Goal: Task Accomplishment & Management: Use online tool/utility

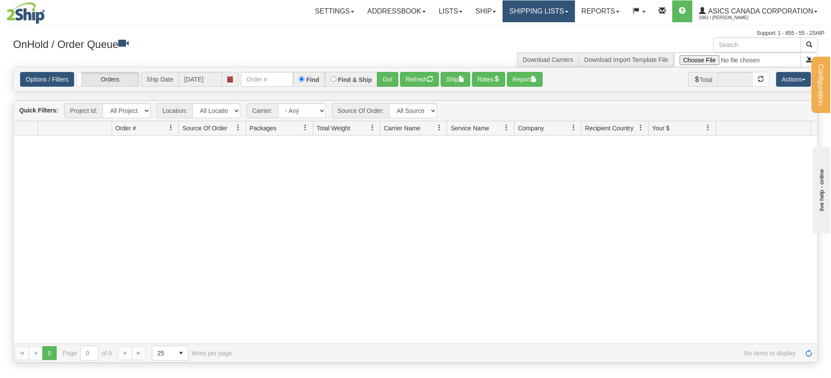
click at [529, 19] on link "Shipping lists" at bounding box center [538, 11] width 72 height 22
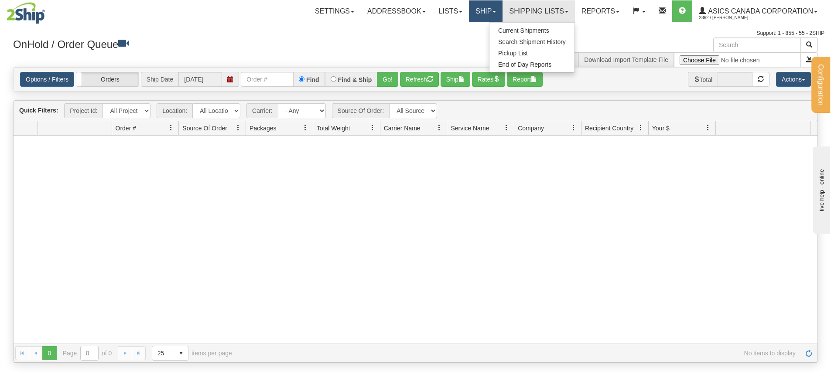
click at [495, 17] on link "Ship" at bounding box center [486, 11] width 34 height 22
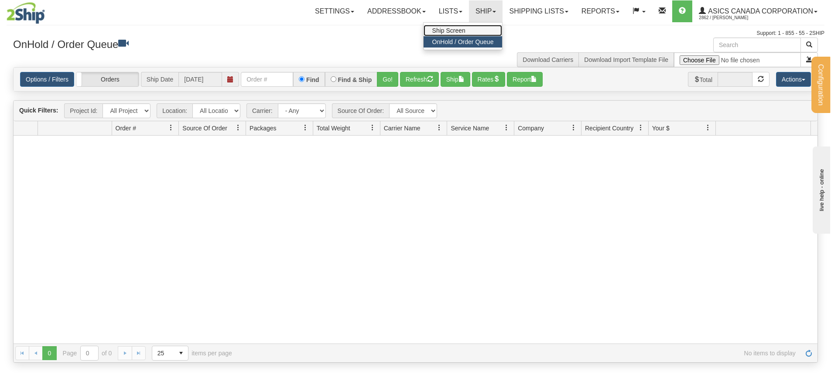
click at [465, 31] on span "Ship Screen" at bounding box center [448, 30] width 33 height 7
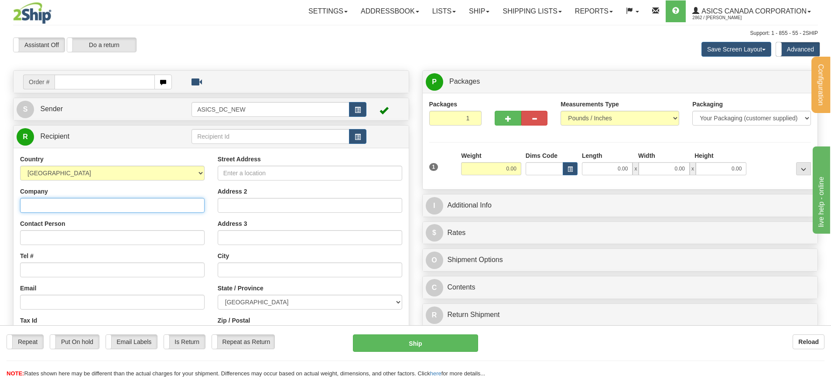
click at [51, 205] on input "Company" at bounding box center [112, 205] width 184 height 15
type input "RRoom"
type input "000-000-0000"
click at [245, 170] on input "Street Address" at bounding box center [310, 173] width 184 height 15
type input "[STREET_ADDRESS]"
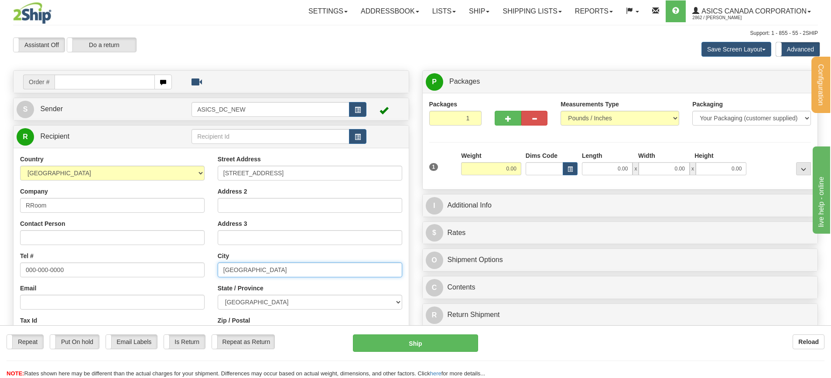
type input "[GEOGRAPHIC_DATA]"
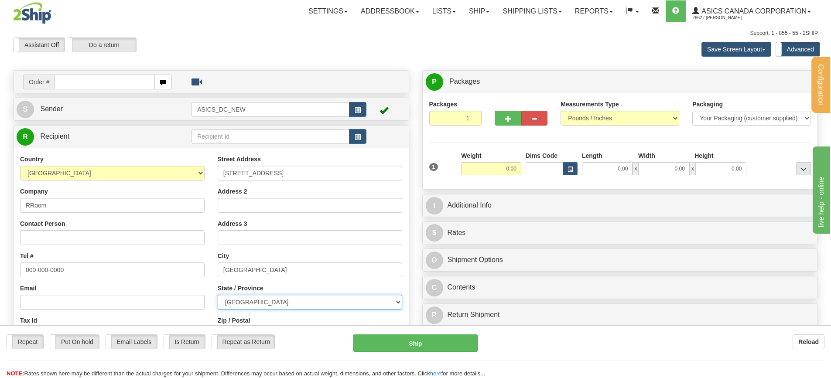
select select "ON"
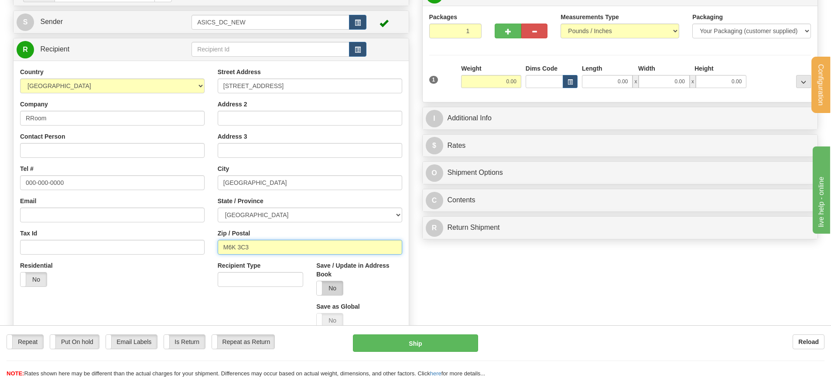
type input "M6K 3C3"
click at [329, 286] on label "No" at bounding box center [330, 288] width 26 height 14
type input "[GEOGRAPHIC_DATA]"
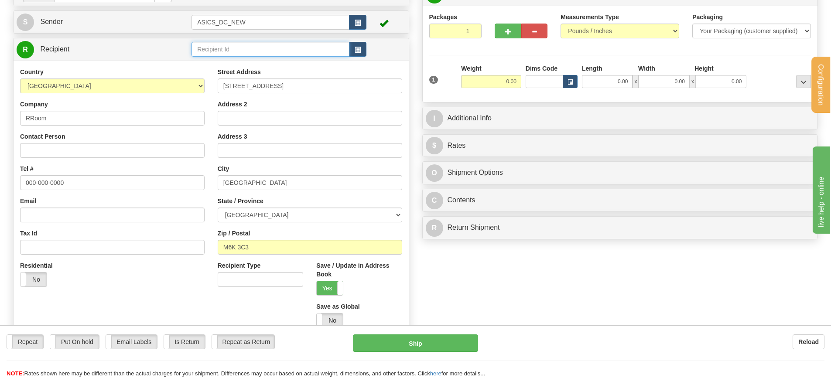
click at [222, 48] on input "text" at bounding box center [270, 49] width 158 height 15
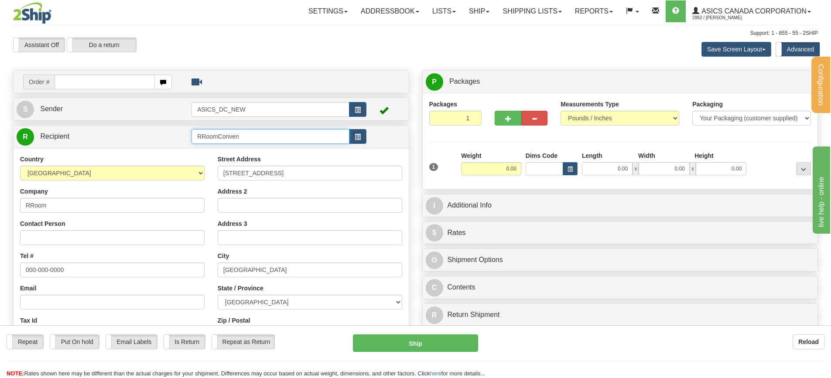
type input "RRoomConven"
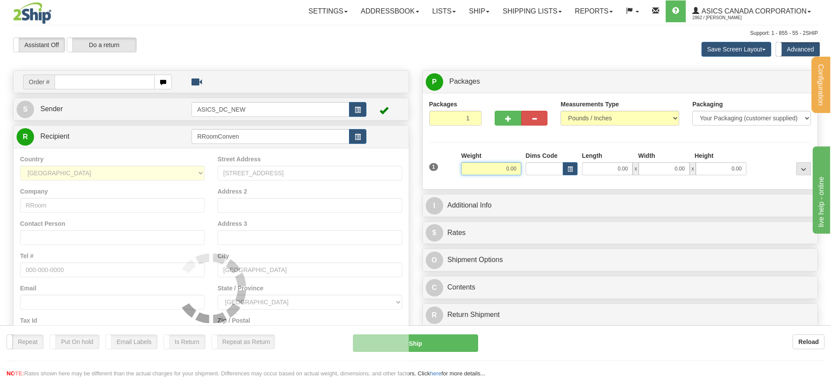
click at [499, 170] on input "0.00" at bounding box center [491, 168] width 60 height 13
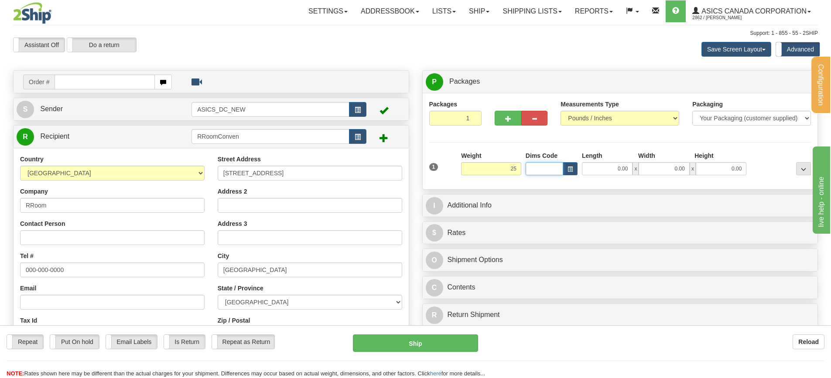
type input "25.00"
click at [571, 168] on span "button" at bounding box center [569, 169] width 5 height 5
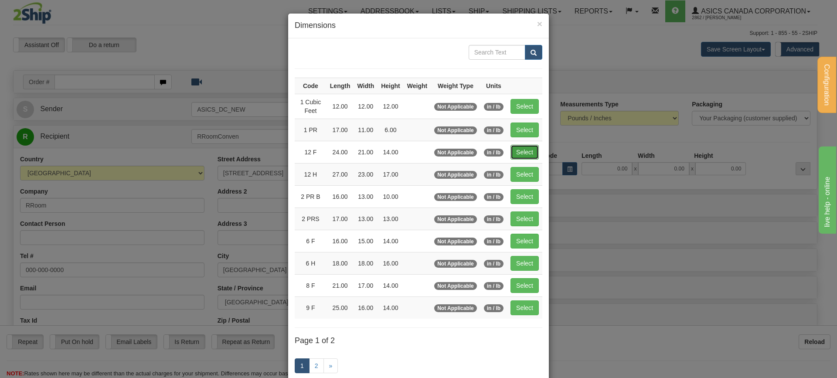
click at [529, 149] on button "Select" at bounding box center [525, 152] width 28 height 15
type input "12 F"
type input "24.00"
type input "21.00"
type input "14.00"
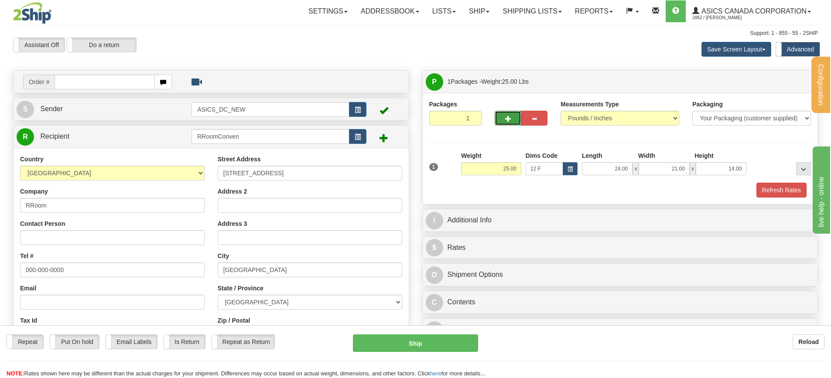
click at [507, 121] on span "button" at bounding box center [508, 119] width 6 height 6
radio input "true"
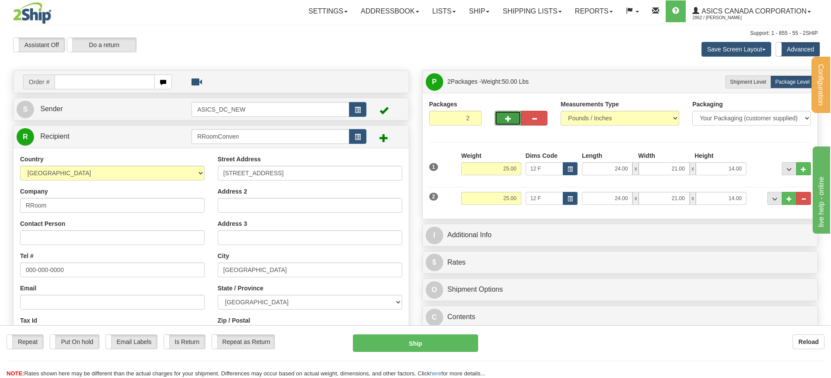
click at [507, 121] on span "button" at bounding box center [508, 119] width 6 height 6
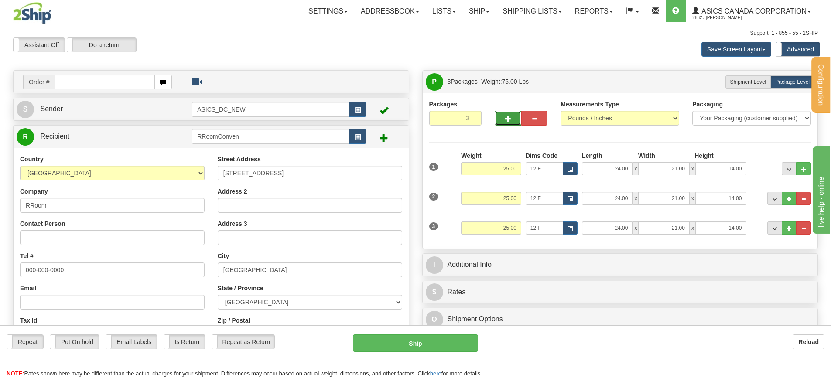
click at [507, 121] on span "button" at bounding box center [508, 119] width 6 height 6
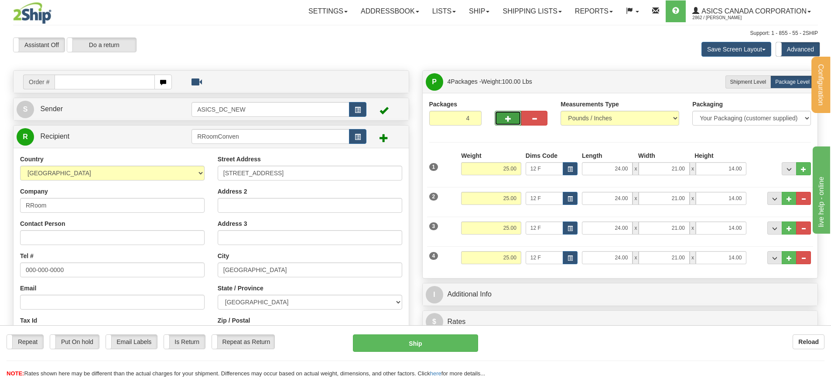
click at [507, 121] on span "button" at bounding box center [508, 119] width 6 height 6
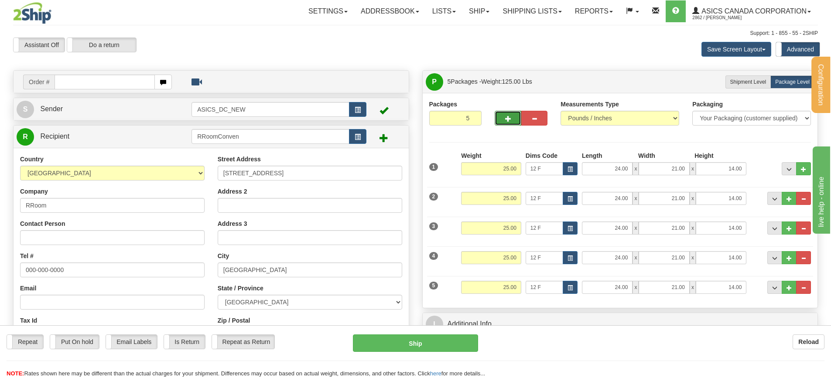
click at [507, 121] on span "button" at bounding box center [508, 119] width 6 height 6
type input "7"
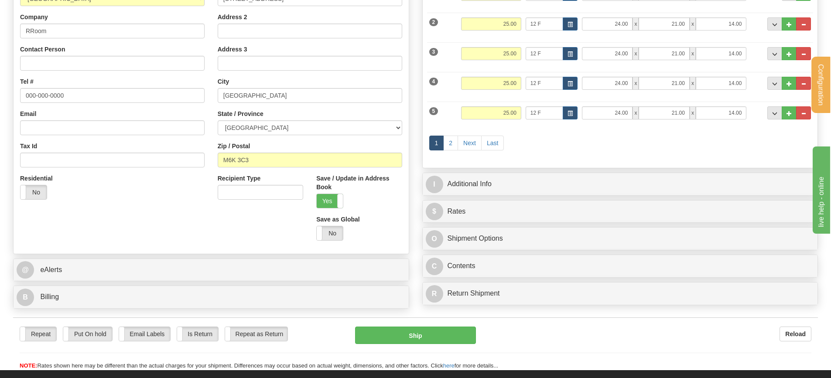
scroll to position [218, 0]
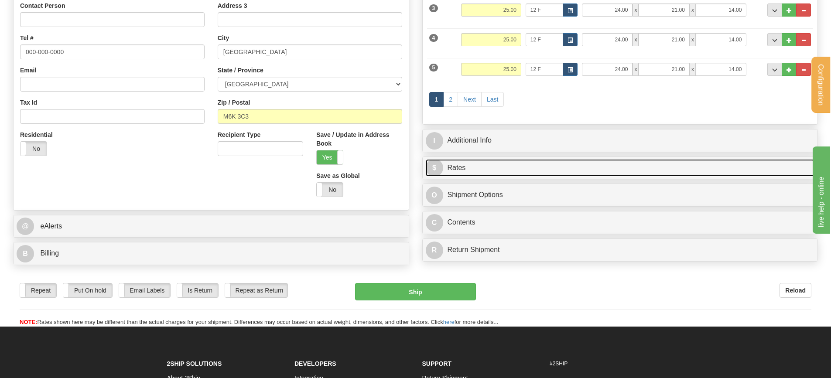
click at [504, 165] on link "$ Rates" at bounding box center [620, 168] width 389 height 18
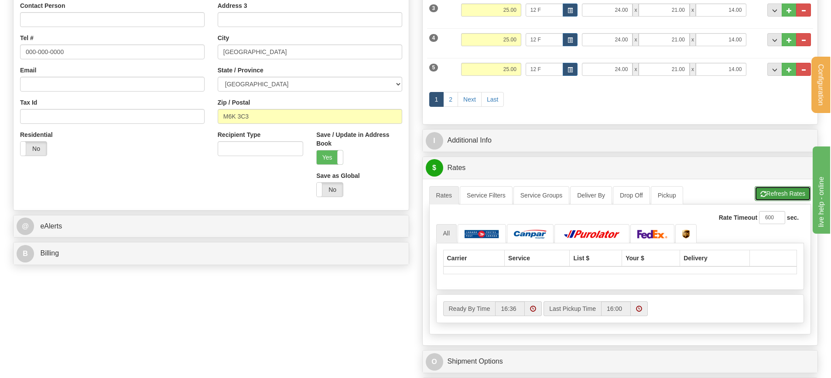
click at [763, 192] on button "Refresh Rates" at bounding box center [782, 193] width 56 height 15
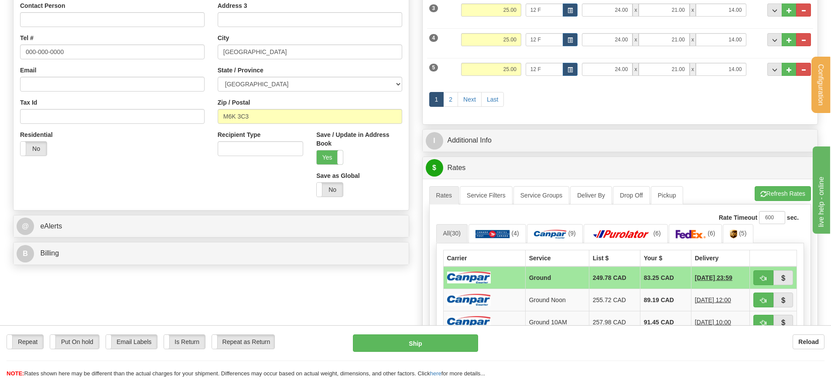
scroll to position [305, 0]
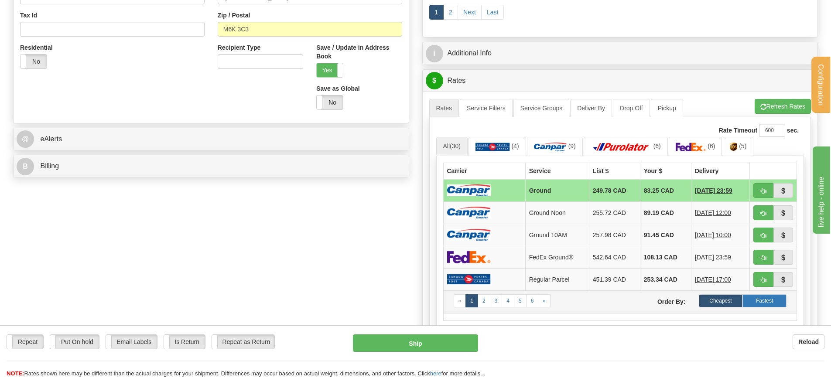
click at [771, 303] on label "Fastest" at bounding box center [764, 300] width 44 height 13
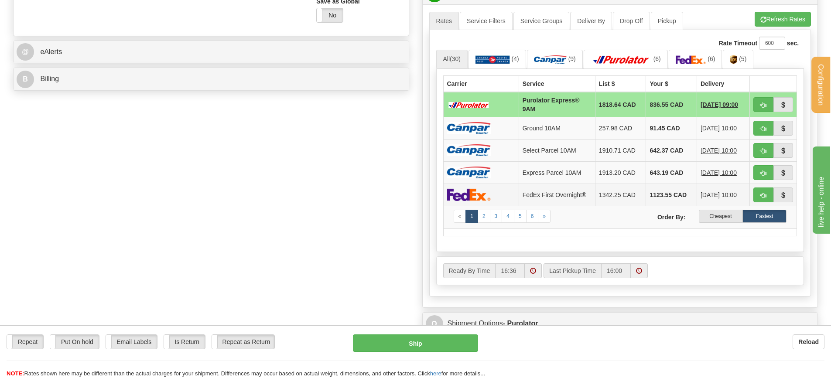
scroll to position [436, 0]
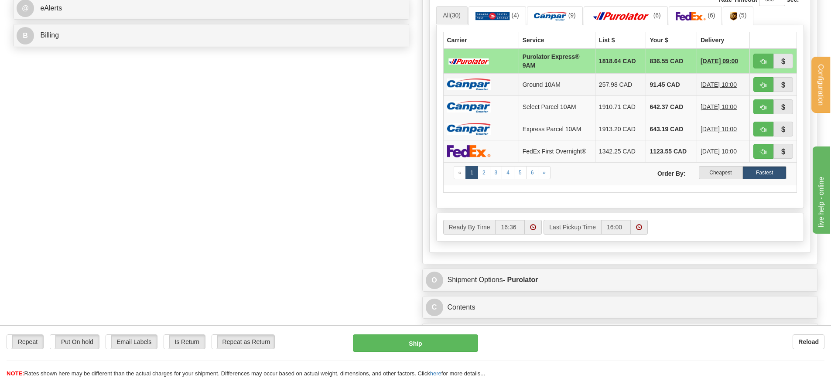
click at [571, 87] on td "Ground 10AM" at bounding box center [556, 84] width 76 height 22
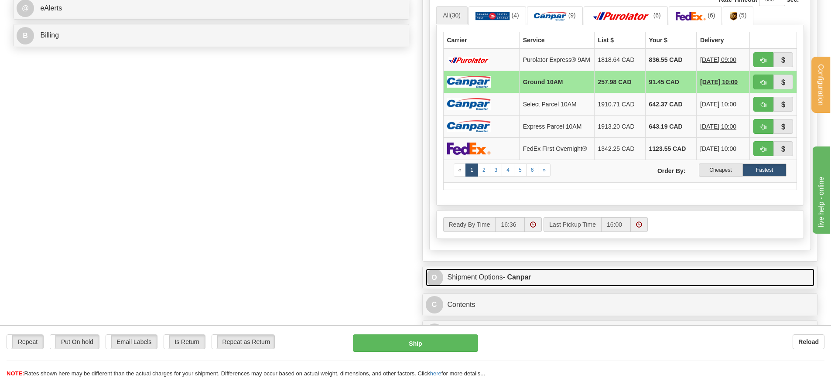
click at [524, 281] on strong "- Canpar" at bounding box center [517, 276] width 28 height 7
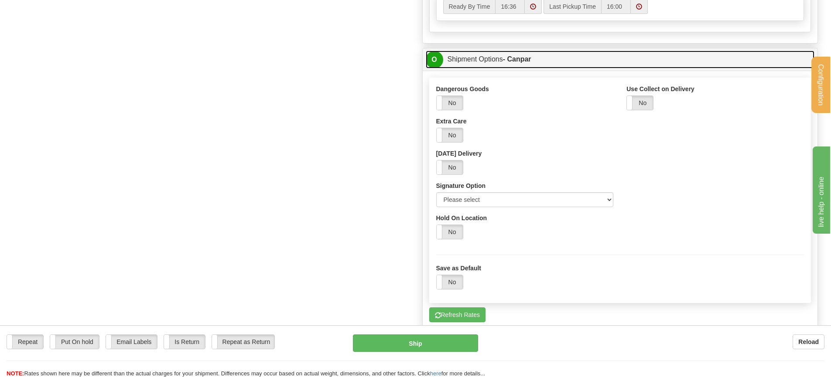
scroll to position [523, 0]
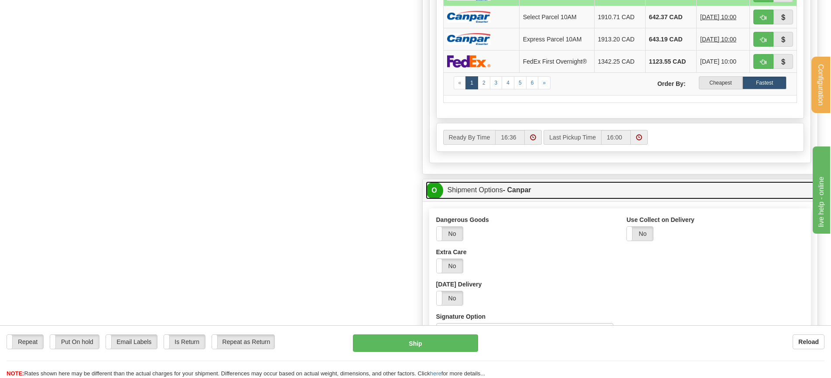
click at [488, 199] on link "O Shipment Options - Canpar" at bounding box center [620, 190] width 389 height 18
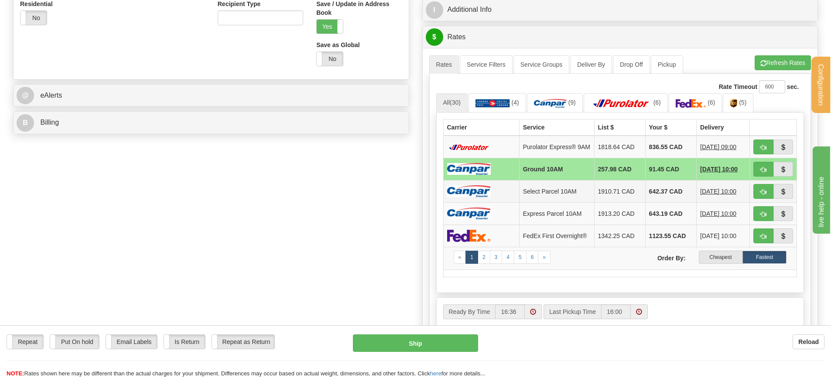
scroll to position [392, 0]
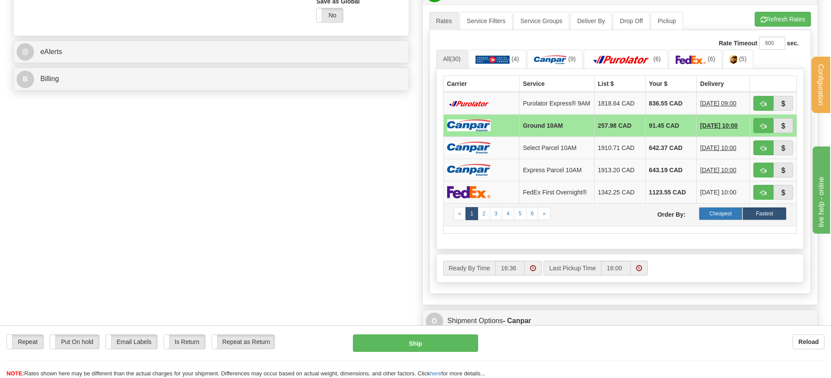
click at [716, 219] on label "Cheapest" at bounding box center [721, 213] width 44 height 13
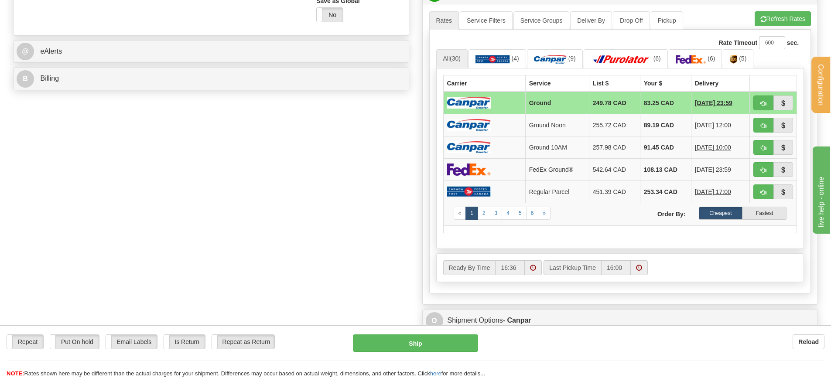
scroll to position [401, 0]
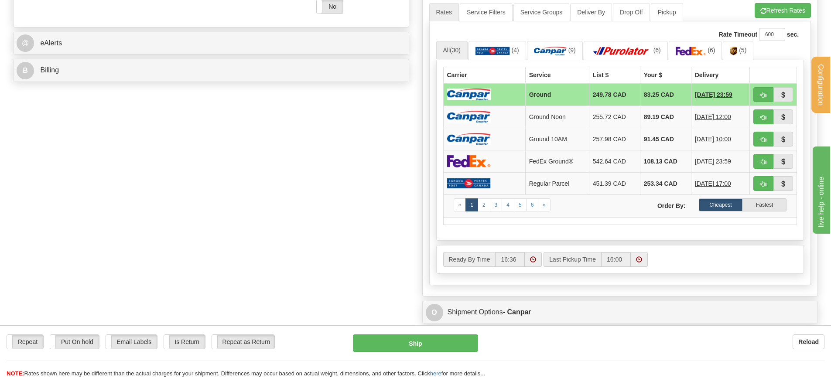
drag, startPoint x: 835, startPoint y: 189, endPoint x: 25, endPoint y: 5, distance: 830.0
click at [487, 208] on link "2" at bounding box center [483, 204] width 13 height 13
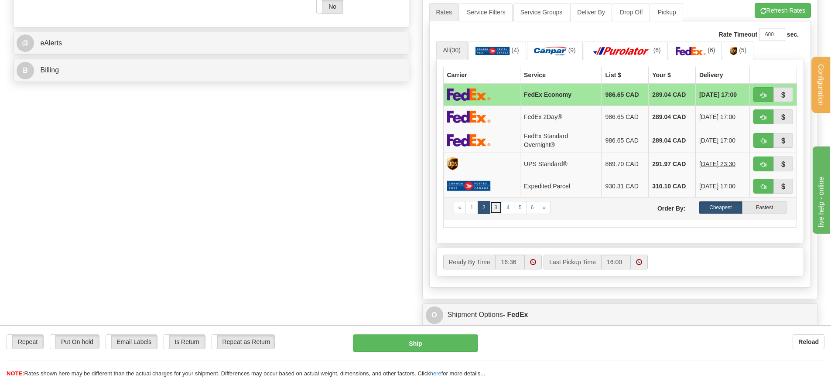
click at [499, 210] on link "3" at bounding box center [496, 207] width 13 height 13
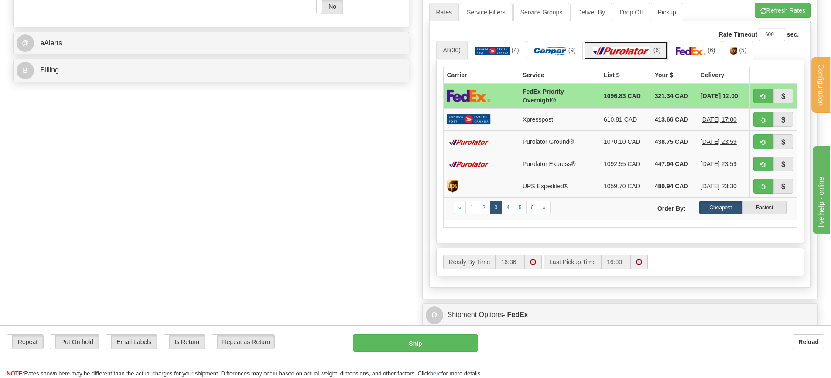
click at [632, 52] on img at bounding box center [620, 51] width 61 height 9
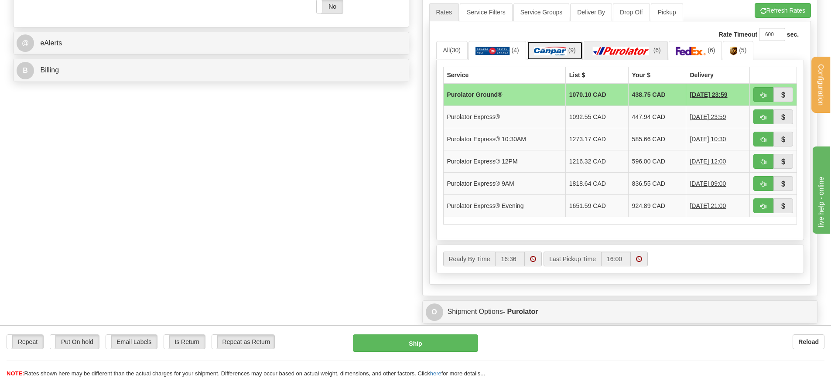
click at [559, 51] on img at bounding box center [550, 51] width 33 height 9
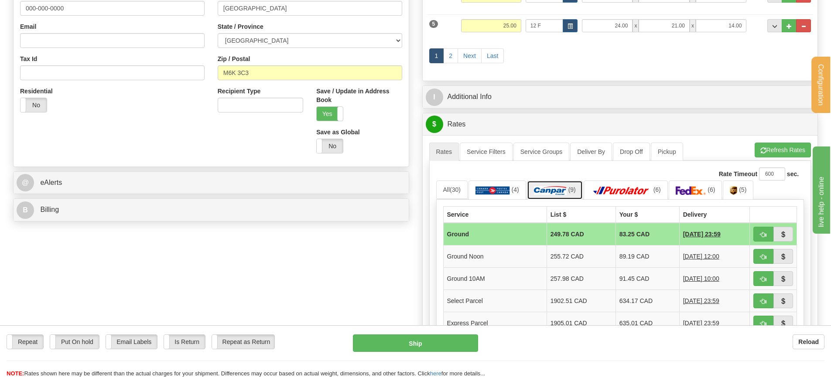
scroll to position [305, 0]
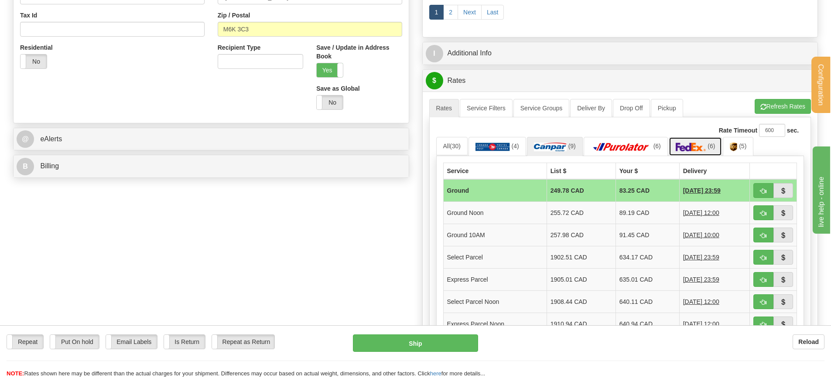
click at [693, 146] on img at bounding box center [690, 147] width 31 height 9
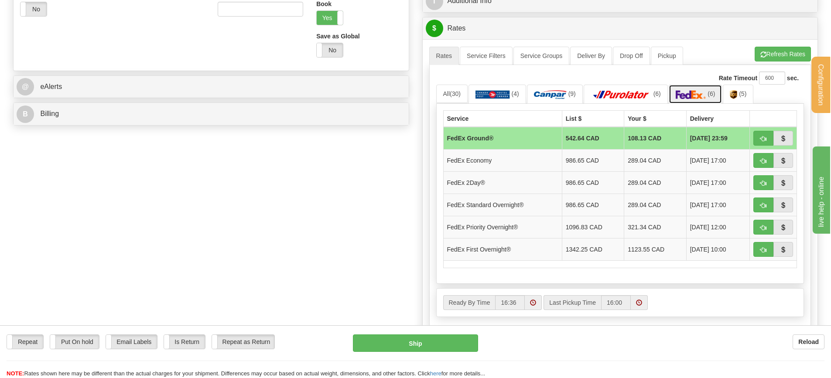
scroll to position [356, 0]
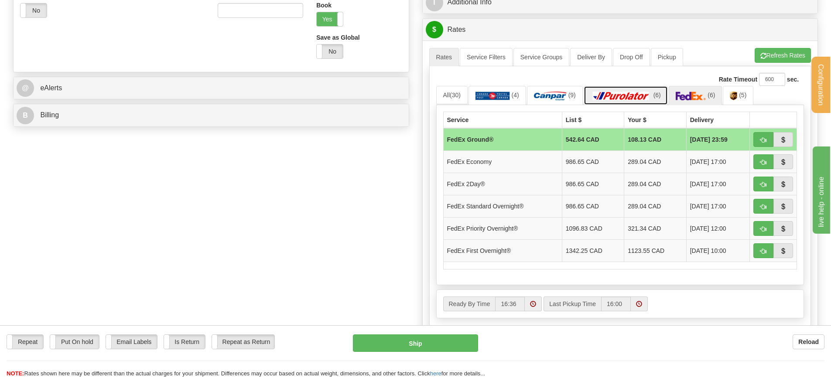
click at [615, 98] on img at bounding box center [620, 96] width 61 height 9
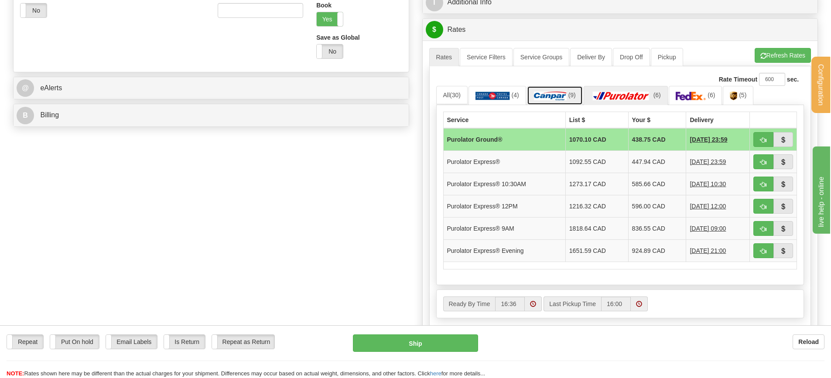
click at [548, 94] on img at bounding box center [550, 96] width 33 height 9
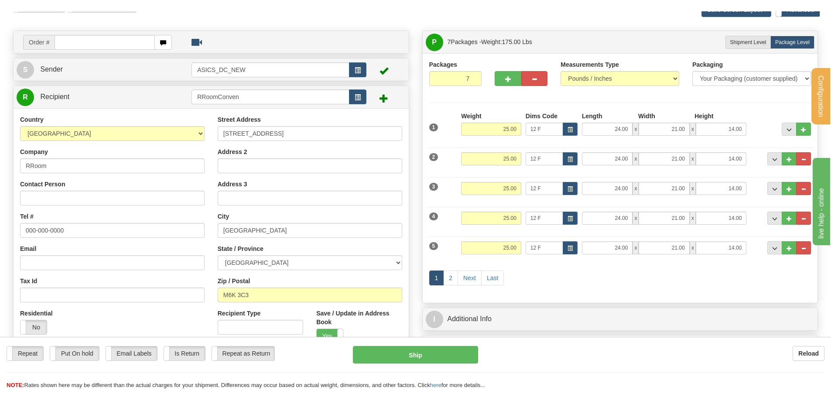
scroll to position [0, 0]
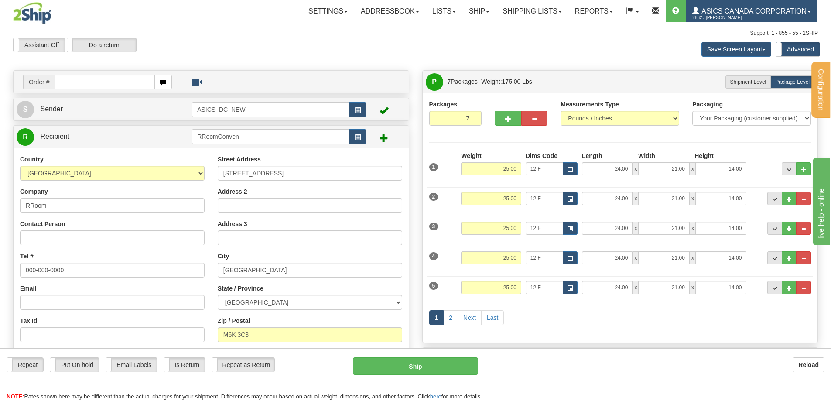
click at [788, 7] on link "ASICS CANADA CORPORATION 2862 / [PERSON_NAME]" at bounding box center [752, 11] width 132 height 22
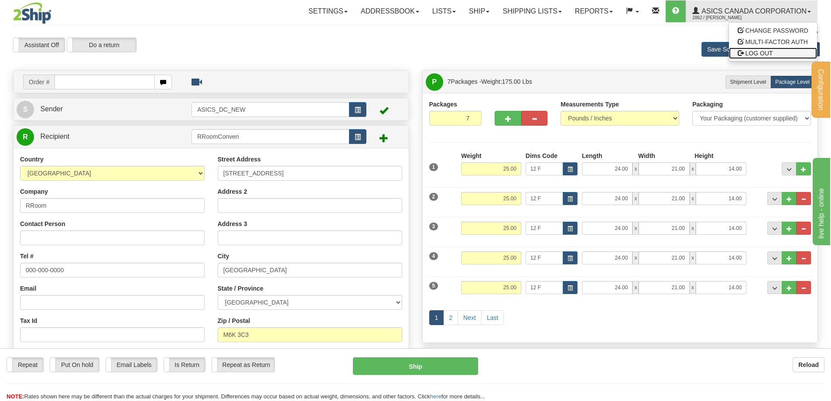
click at [769, 52] on span "LOG OUT" at bounding box center [758, 53] width 27 height 7
